Goal: Check status: Check status

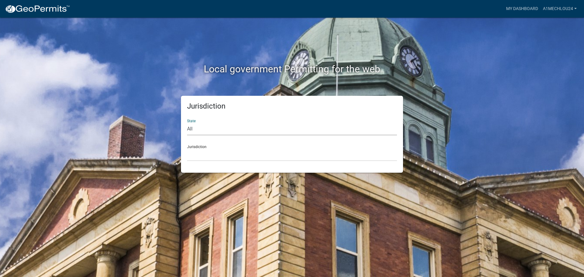
click at [194, 130] on select "All [US_STATE] [US_STATE] [US_STATE] [US_STATE] [US_STATE] [US_STATE] [US_STATE…" at bounding box center [292, 129] width 210 height 12
select select "[US_STATE]"
click at [187, 123] on select "All [US_STATE] [US_STATE] [US_STATE] [US_STATE] [US_STATE] [US_STATE] [US_STATE…" at bounding box center [292, 129] width 210 height 12
click at [196, 157] on select "City of [GEOGRAPHIC_DATA], [US_STATE] City of [GEOGRAPHIC_DATA], [US_STATE] Cit…" at bounding box center [292, 155] width 210 height 12
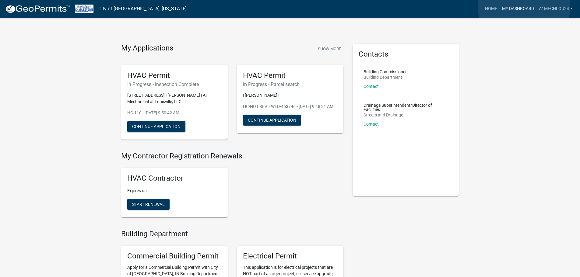
click at [523, 7] on link "My Dashboard" at bounding box center [517, 9] width 37 height 12
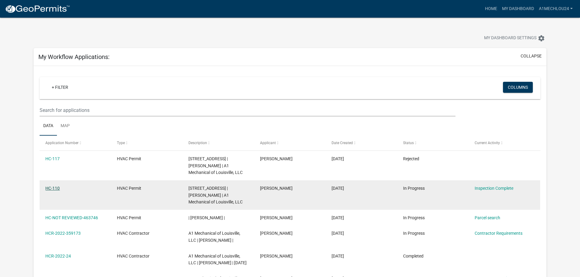
click at [51, 187] on link "HC-110" at bounding box center [52, 188] width 14 height 5
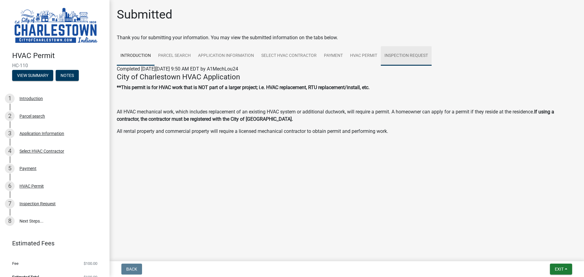
click at [396, 56] on link "Inspection Request" at bounding box center [406, 55] width 51 height 19
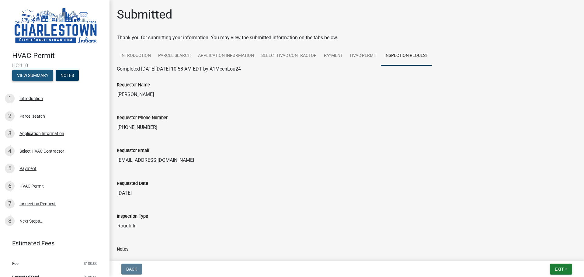
click at [32, 75] on button "View Summary" at bounding box center [32, 75] width 41 height 11
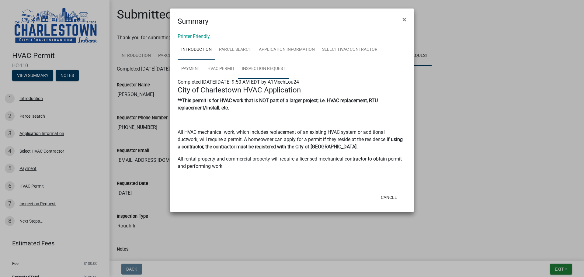
click at [263, 69] on link "Inspection Request" at bounding box center [263, 68] width 51 height 19
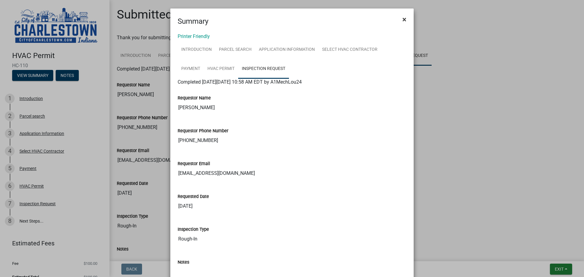
click at [403, 18] on span "×" at bounding box center [405, 19] width 4 height 9
